Goal: Navigation & Orientation: Go to known website

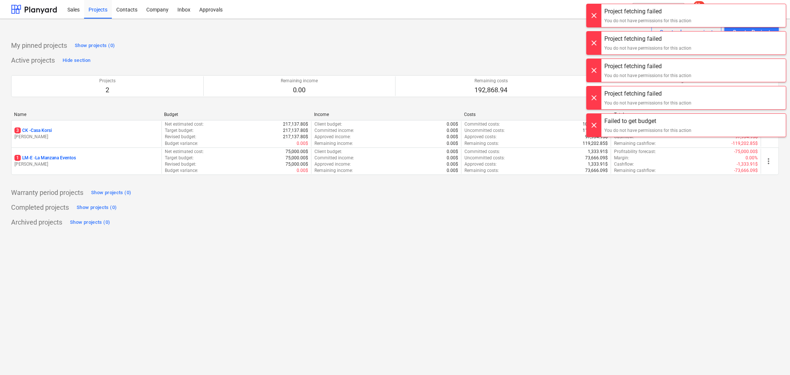
click at [592, 19] on div at bounding box center [594, 15] width 15 height 23
click at [591, 19] on div at bounding box center [594, 15] width 15 height 23
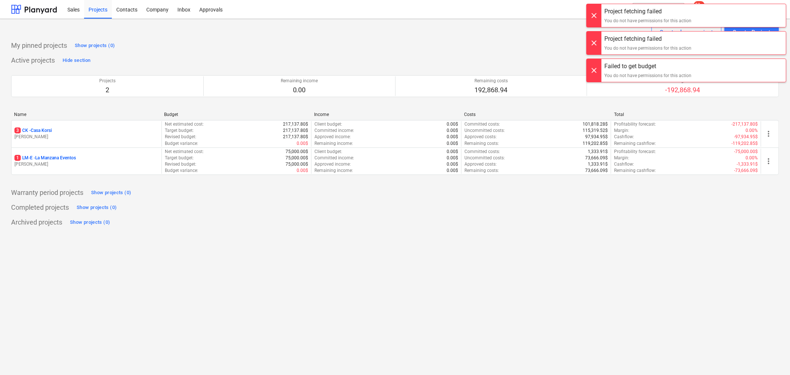
click at [591, 19] on div at bounding box center [594, 15] width 15 height 23
click at [591, 24] on div at bounding box center [594, 15] width 15 height 23
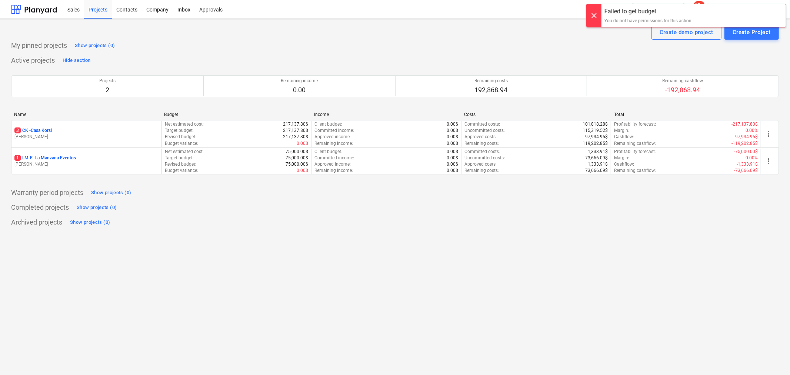
click at [592, 28] on div "Create demo project Create Project" at bounding box center [395, 32] width 768 height 15
click at [593, 11] on div at bounding box center [594, 15] width 15 height 23
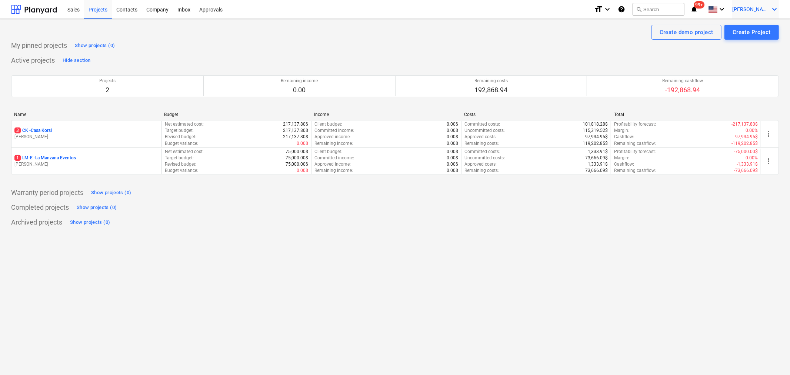
click at [771, 12] on icon "keyboard_arrow_down" at bounding box center [774, 9] width 9 height 9
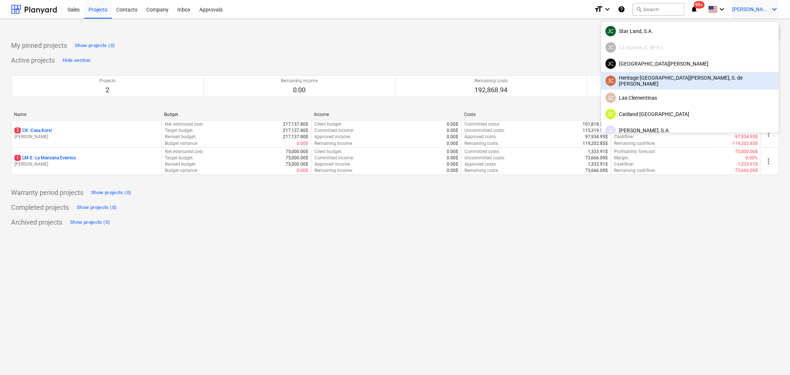
click at [723, 73] on div "JC Heritage [GEOGRAPHIC_DATA][PERSON_NAME], S. de [PERSON_NAME]" at bounding box center [690, 81] width 178 height 18
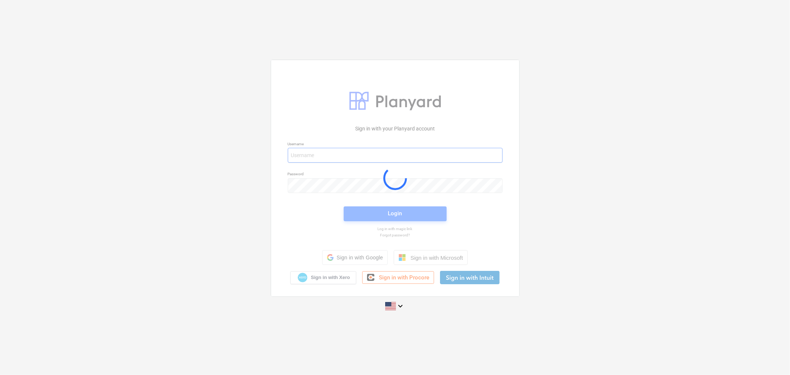
type input "[PERSON_NAME][EMAIL_ADDRESS][DOMAIN_NAME]"
